Goal: Transaction & Acquisition: Book appointment/travel/reservation

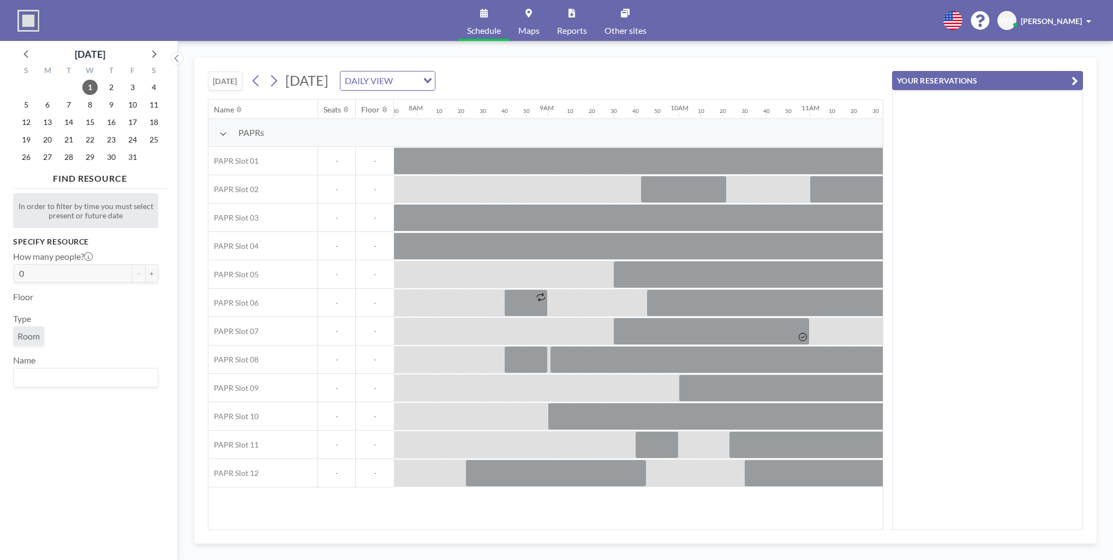
scroll to position [0, 1025]
click at [273, 82] on icon at bounding box center [273, 81] width 10 height 16
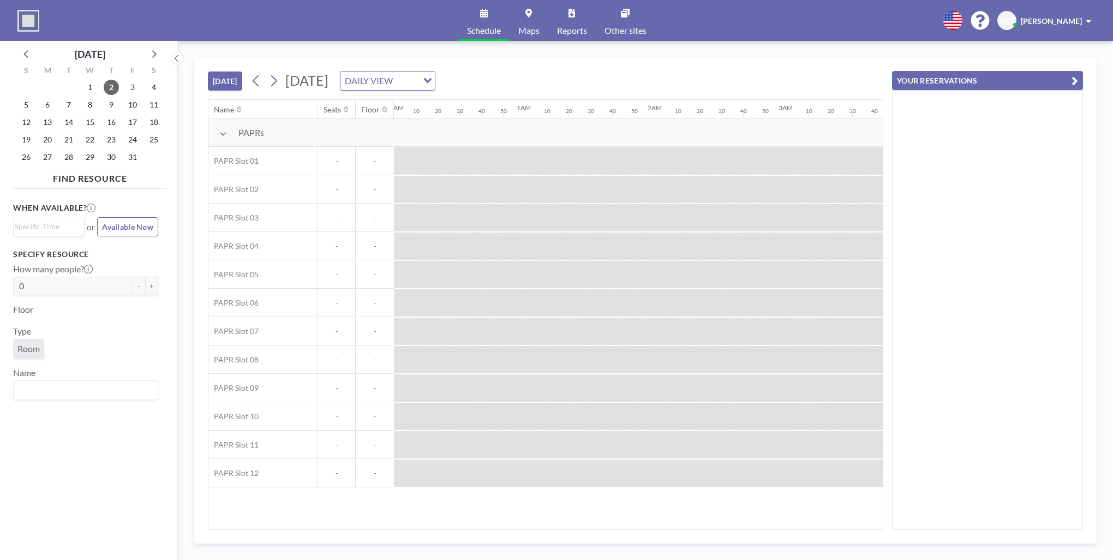
click at [227, 87] on button "[DATE]" at bounding box center [225, 80] width 34 height 19
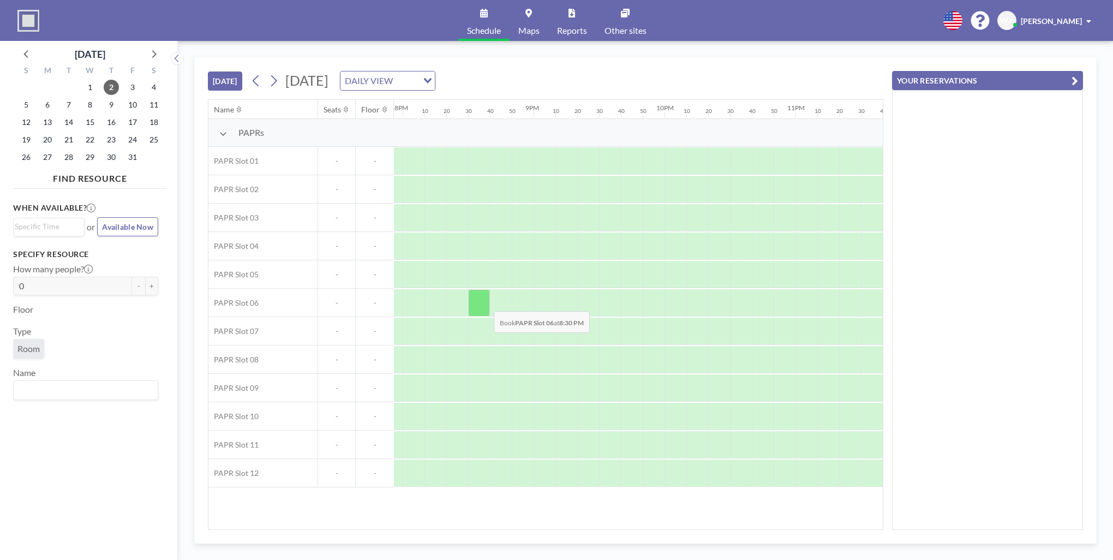
scroll to position [0, 2610]
click at [275, 77] on icon at bounding box center [274, 80] width 6 height 11
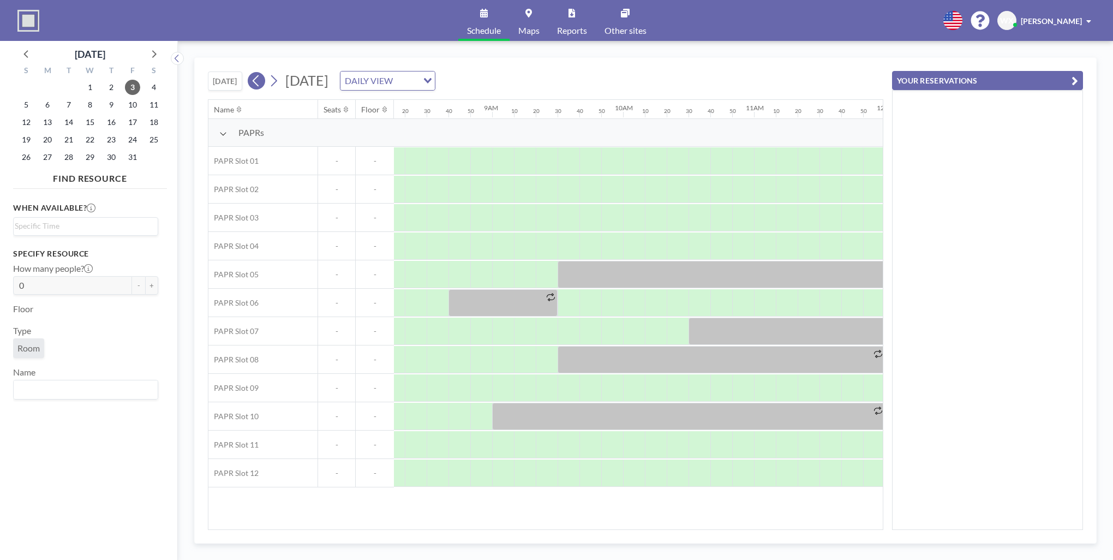
scroll to position [0, 1091]
click at [256, 83] on icon at bounding box center [256, 81] width 10 height 16
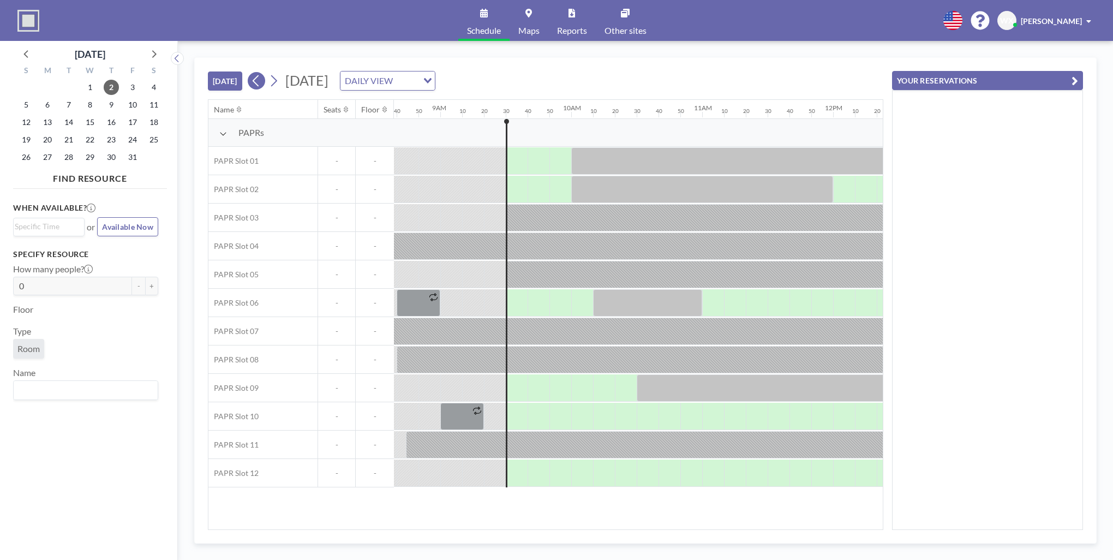
scroll to position [0, 1222]
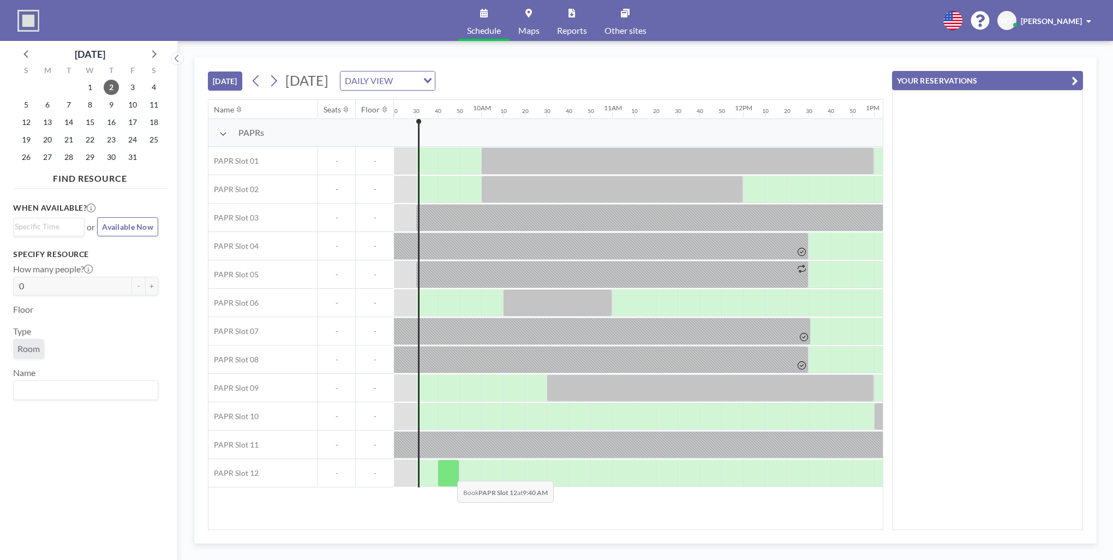
click at [448, 472] on div at bounding box center [448, 472] width 22 height 27
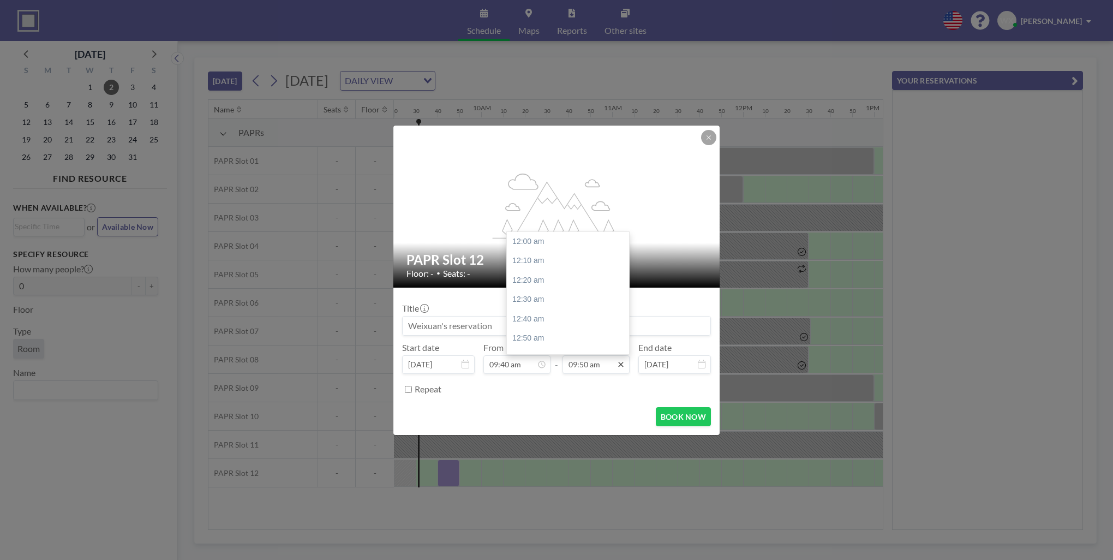
scroll to position [1146, 0]
click at [557, 337] on div "10:40 am" at bounding box center [571, 339] width 128 height 20
type input "10:40 am"
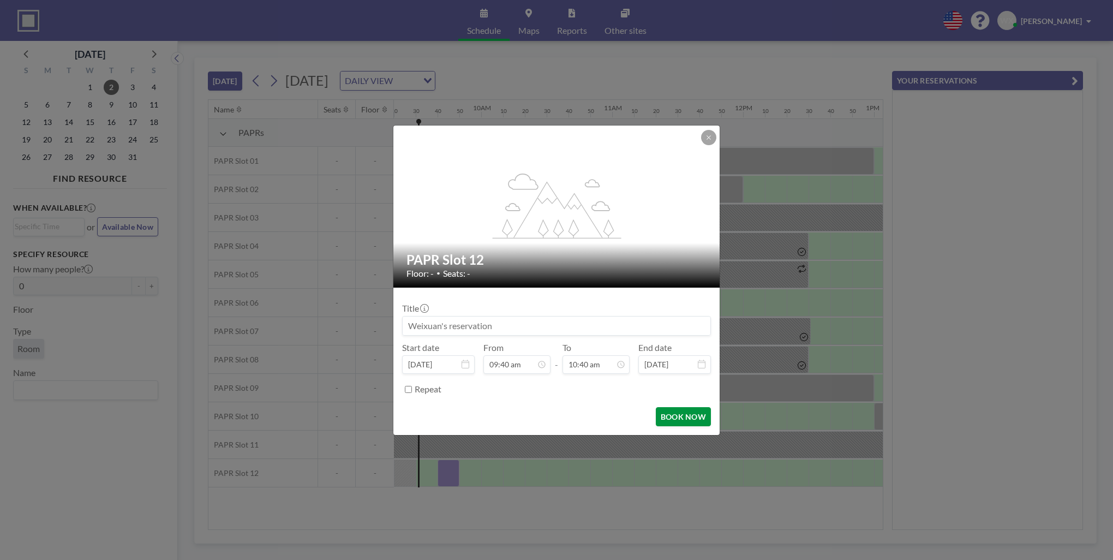
click at [675, 415] on button "BOOK NOW" at bounding box center [683, 416] width 55 height 19
